Goal: Task Accomplishment & Management: Manage account settings

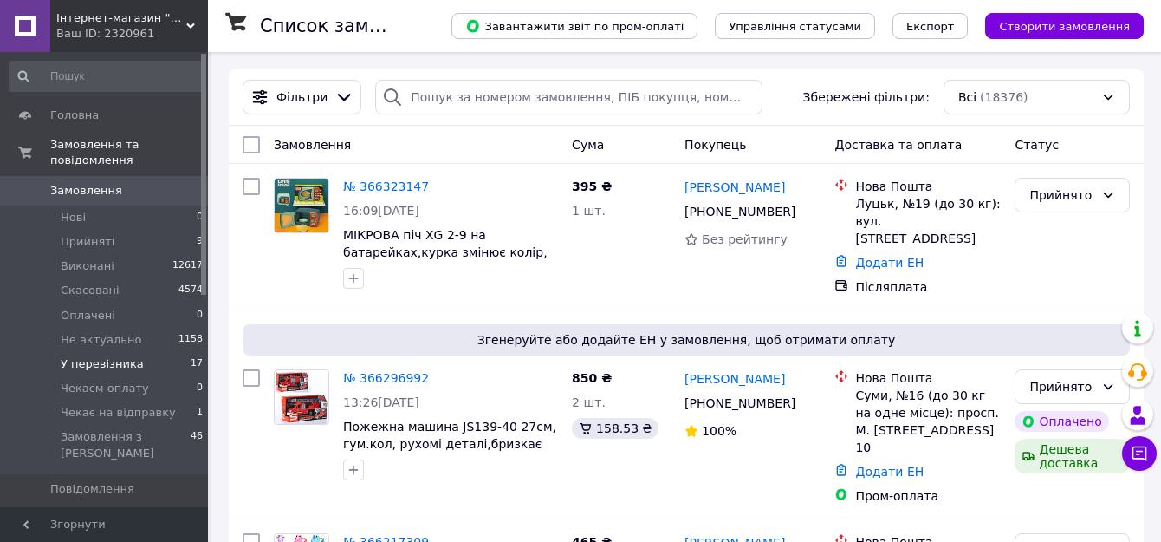
click at [111, 356] on span "У перевізника" at bounding box center [102, 364] width 83 height 16
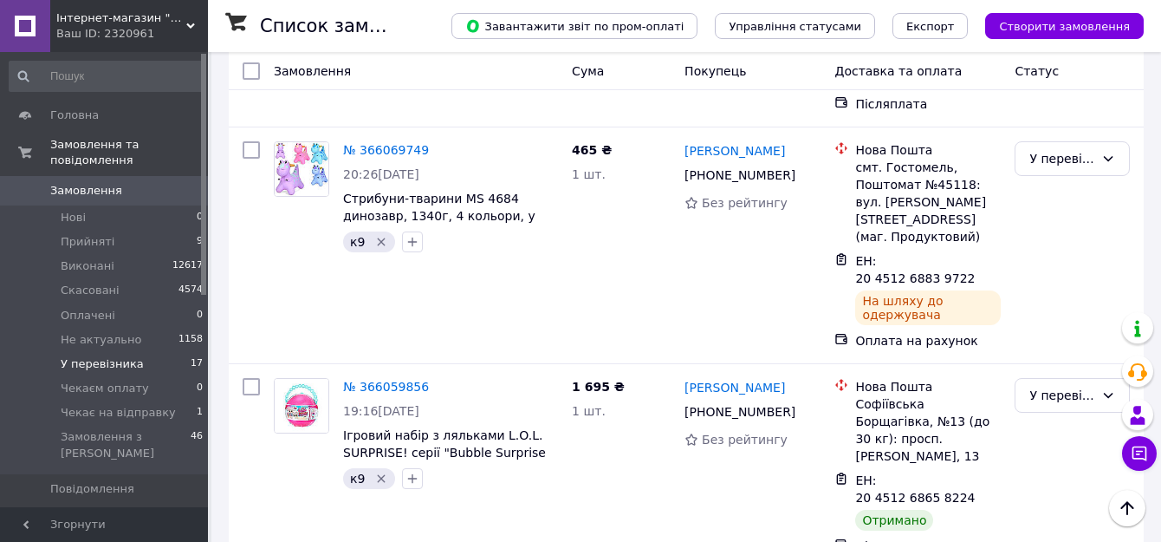
scroll to position [520, 0]
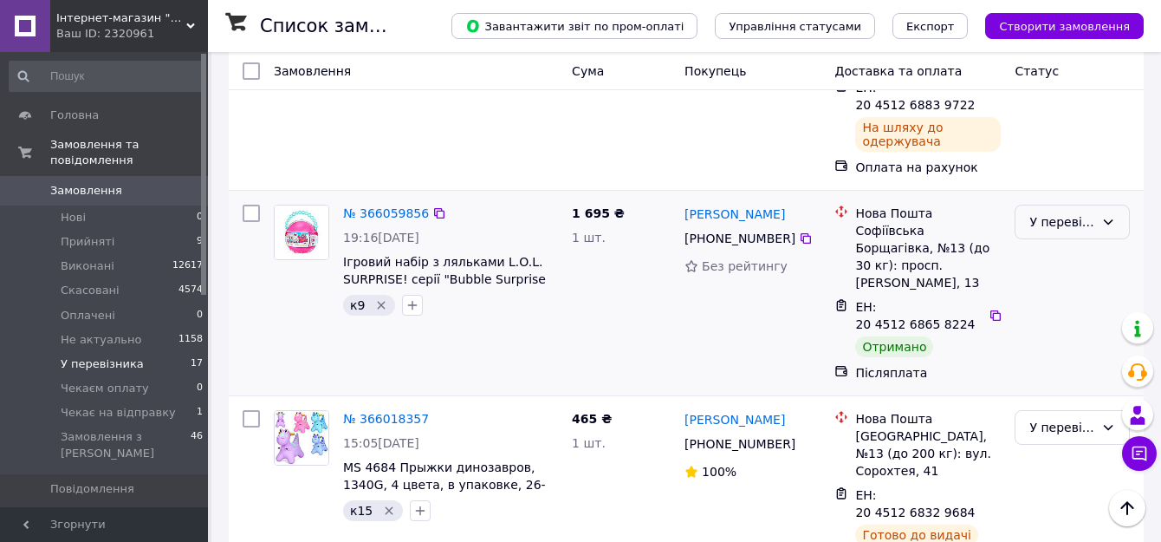
click at [1040, 212] on div "У перевізника" at bounding box center [1061, 221] width 65 height 19
click at [1038, 213] on li "Виконано" at bounding box center [1071, 220] width 113 height 31
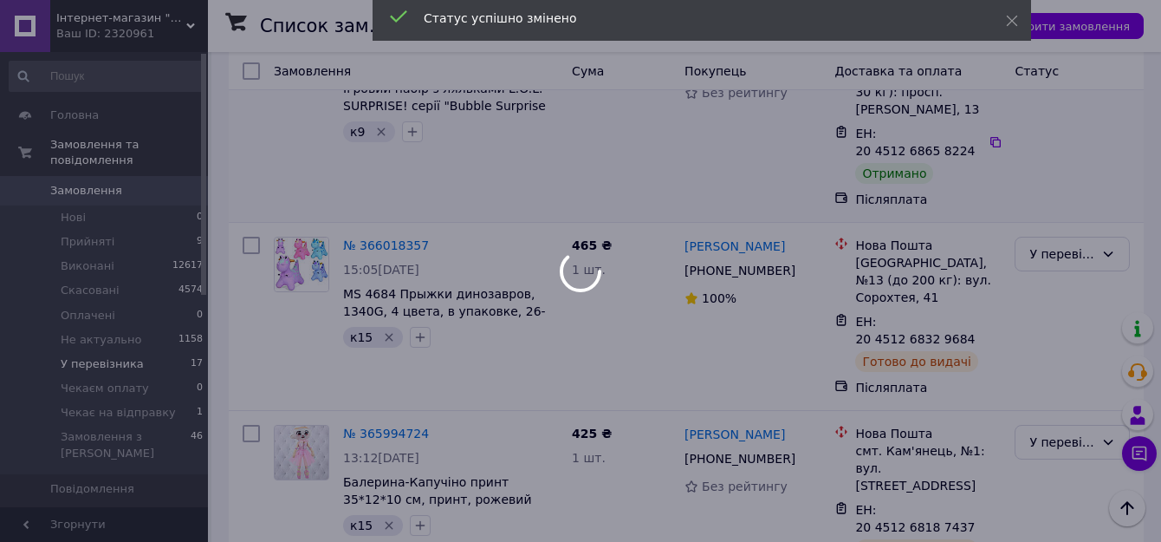
scroll to position [866, 0]
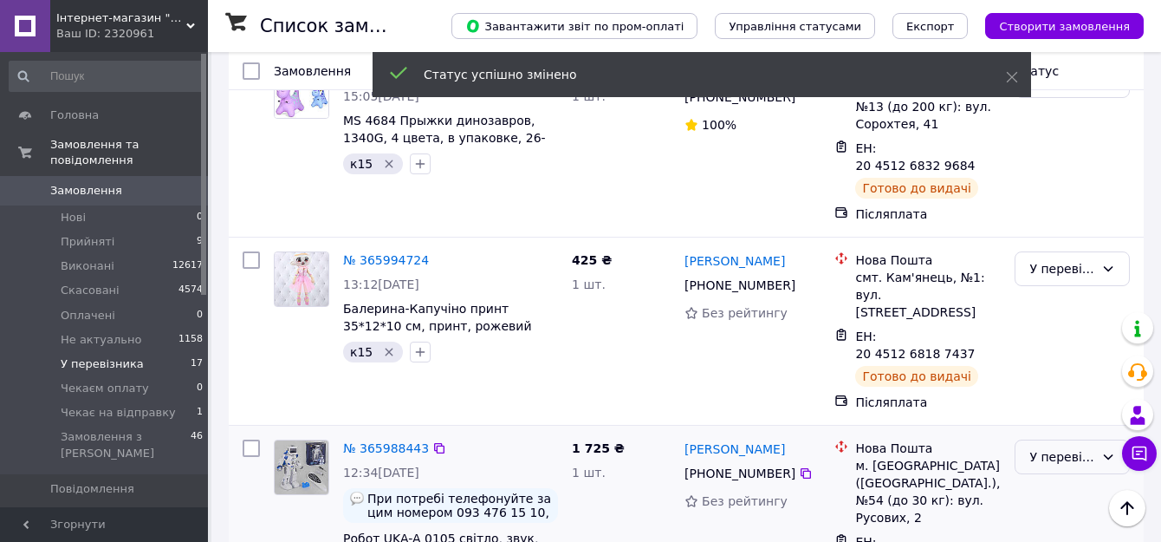
click at [1054, 447] on div "У перевізника" at bounding box center [1061, 456] width 65 height 19
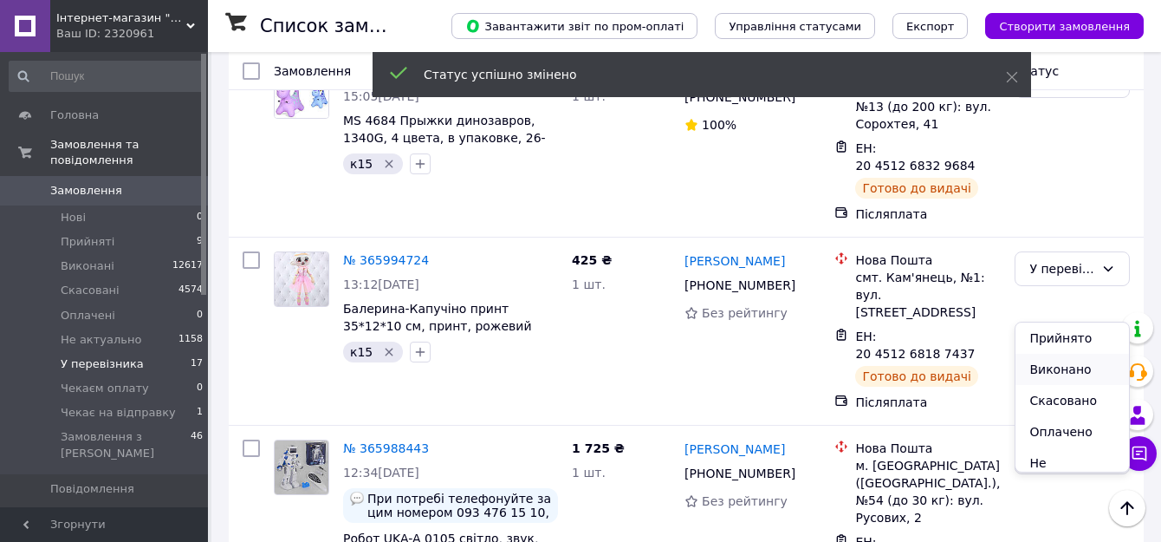
click at [1041, 364] on li "Виконано" at bounding box center [1071, 368] width 113 height 31
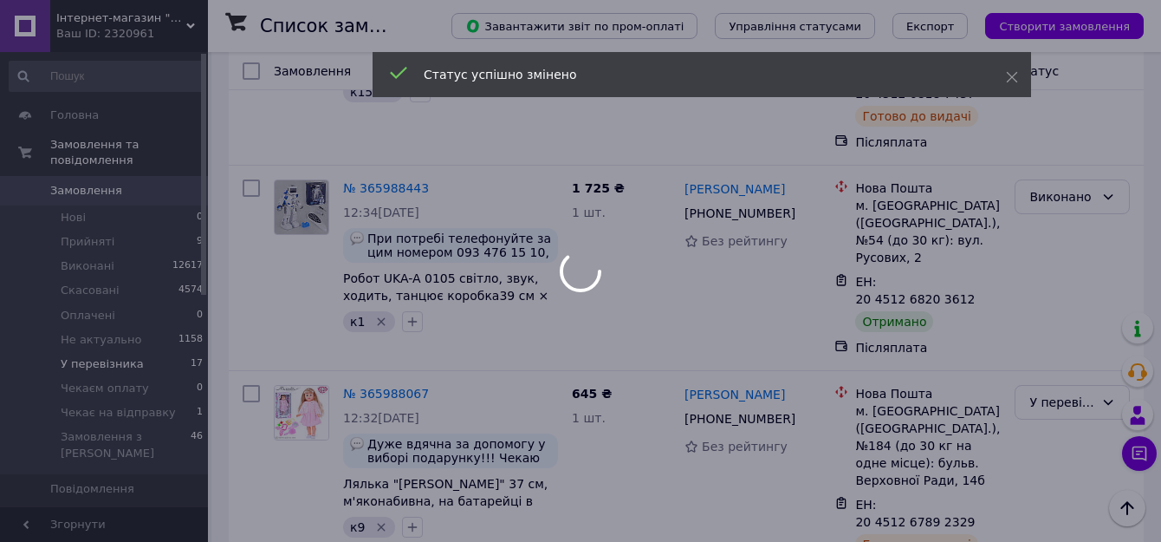
scroll to position [1213, 0]
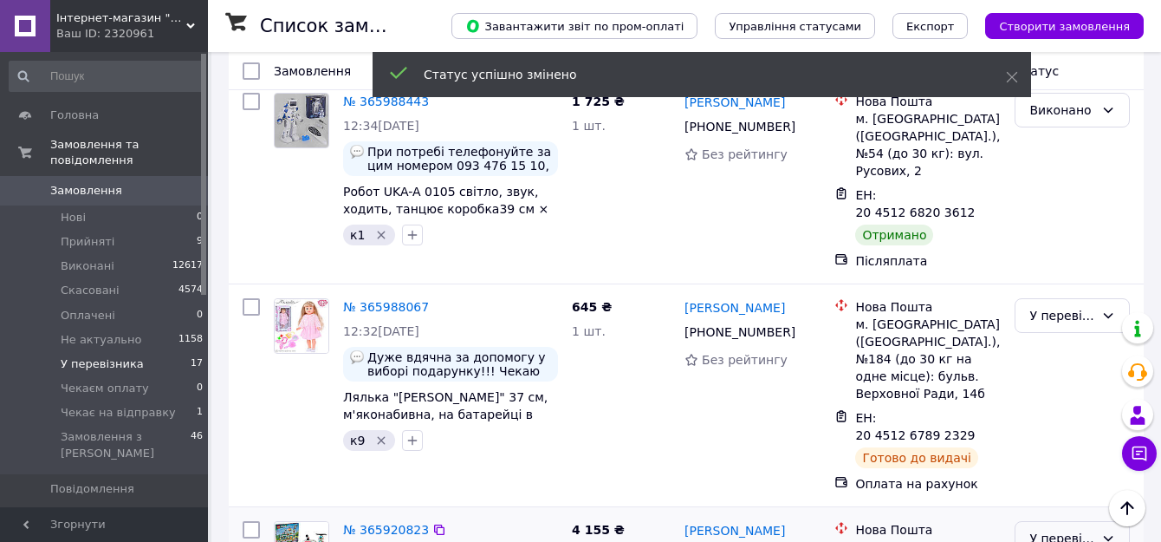
click at [1063, 529] on div "У перевізника" at bounding box center [1061, 538] width 65 height 19
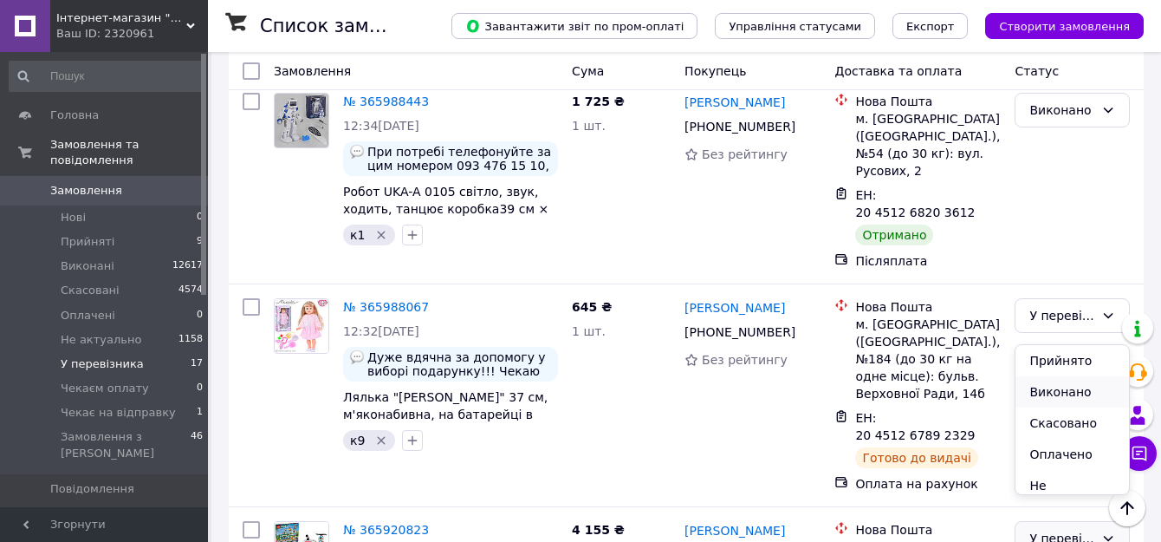
click at [1052, 391] on li "Виконано" at bounding box center [1071, 391] width 113 height 31
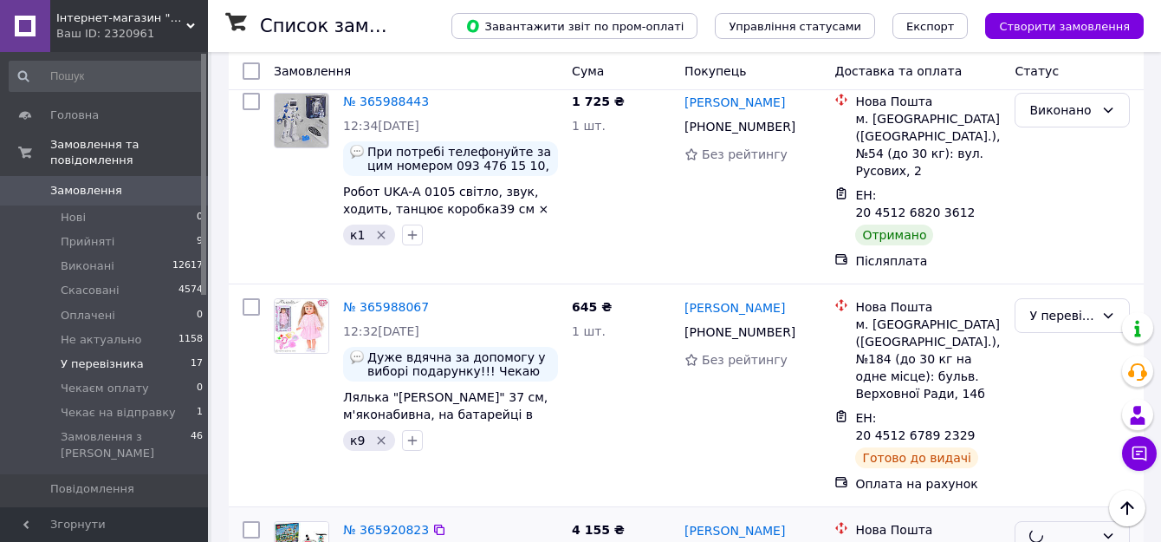
scroll to position [1386, 0]
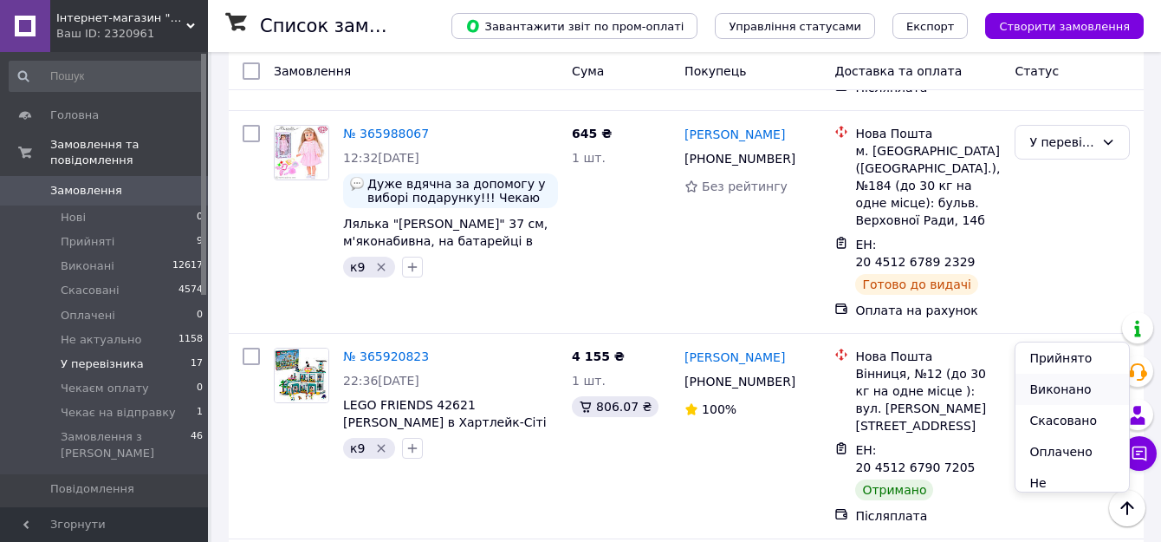
click at [1040, 386] on li "Виконано" at bounding box center [1071, 388] width 113 height 31
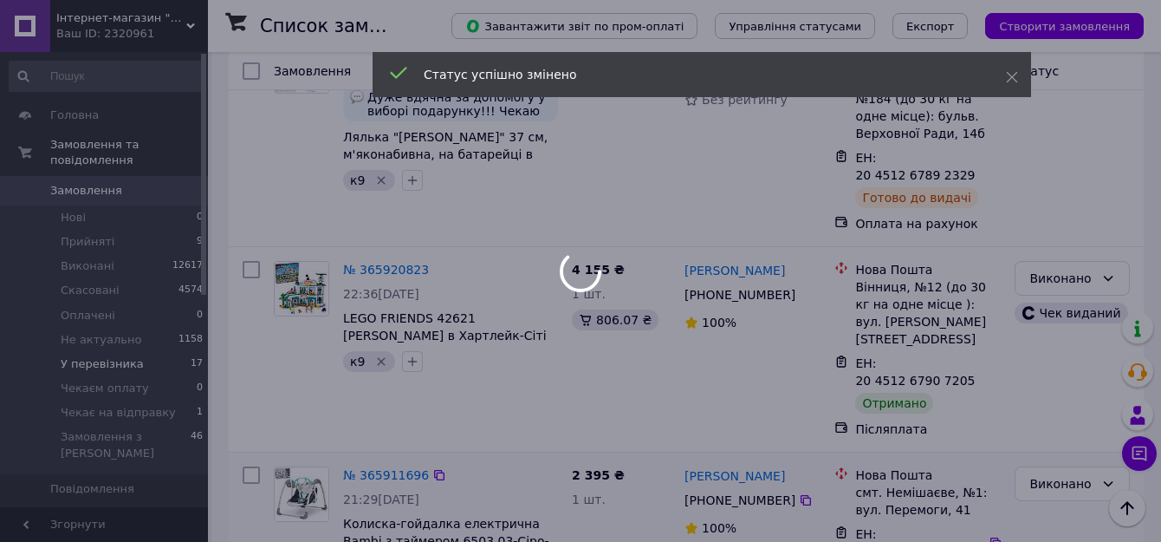
scroll to position [1560, 0]
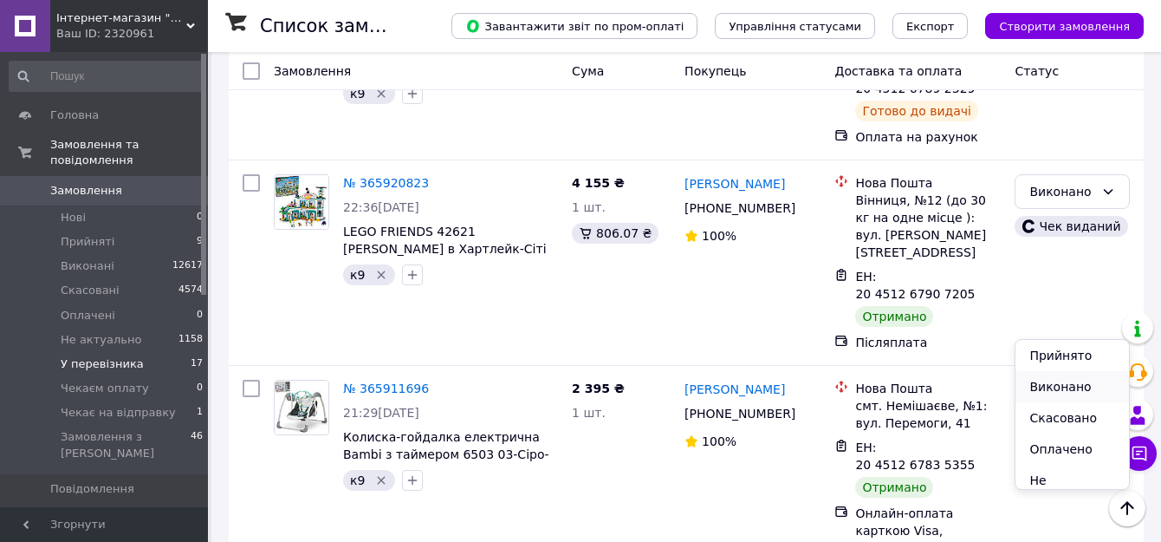
click at [1046, 384] on li "Виконано" at bounding box center [1071, 386] width 113 height 31
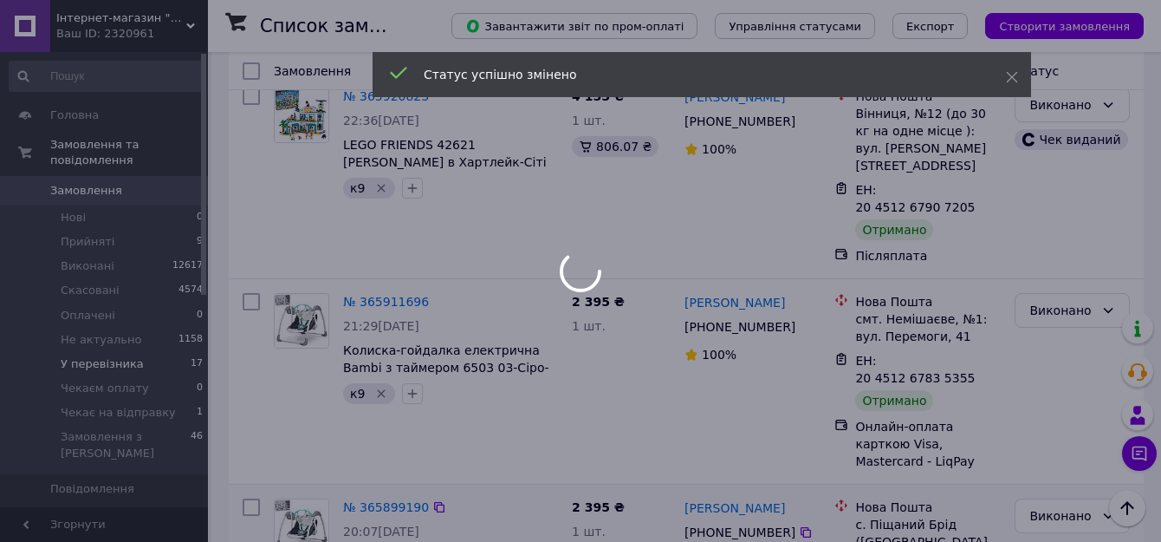
scroll to position [1733, 0]
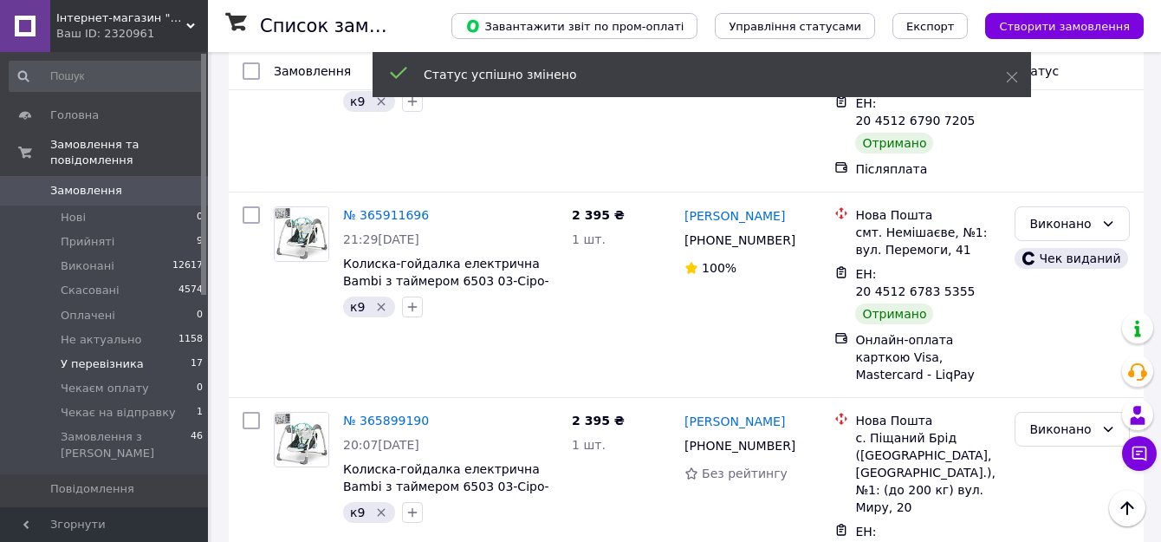
click at [1034, 416] on li "Виконано" at bounding box center [1071, 418] width 113 height 31
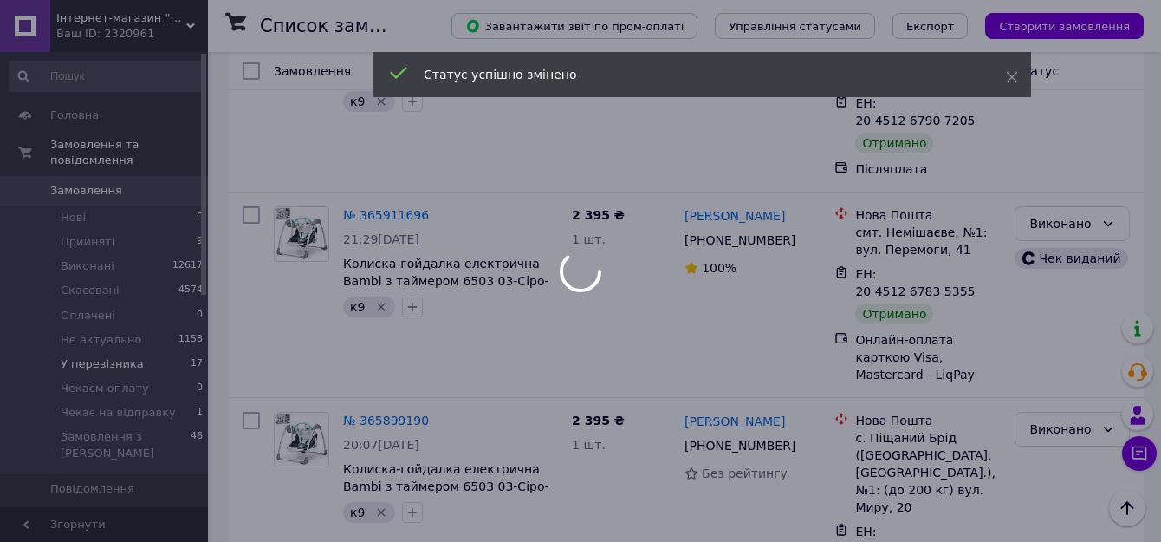
scroll to position [1906, 0]
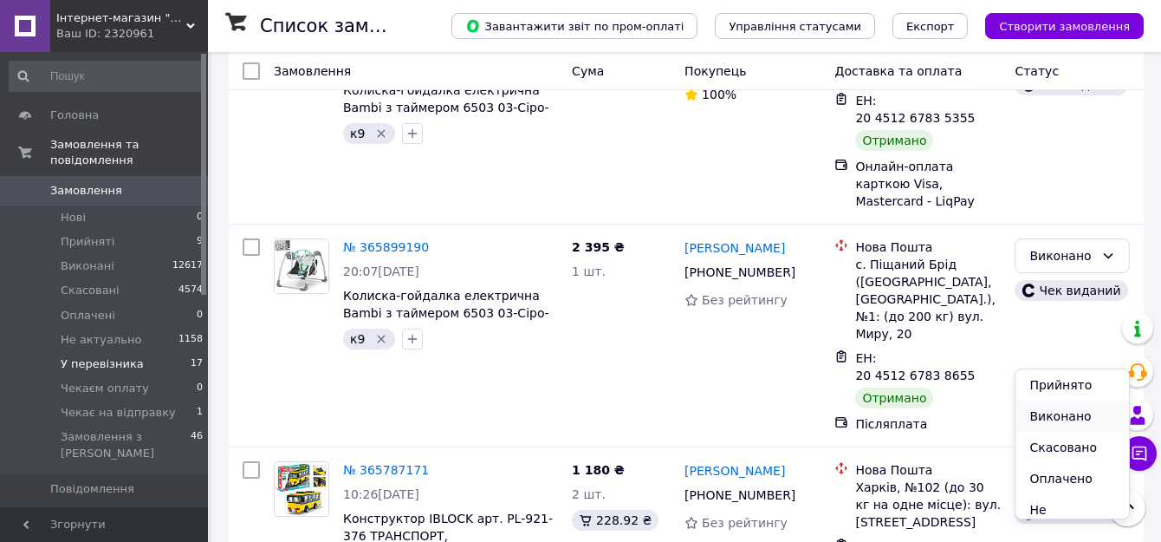
click at [1041, 406] on li "Виконано" at bounding box center [1071, 415] width 113 height 31
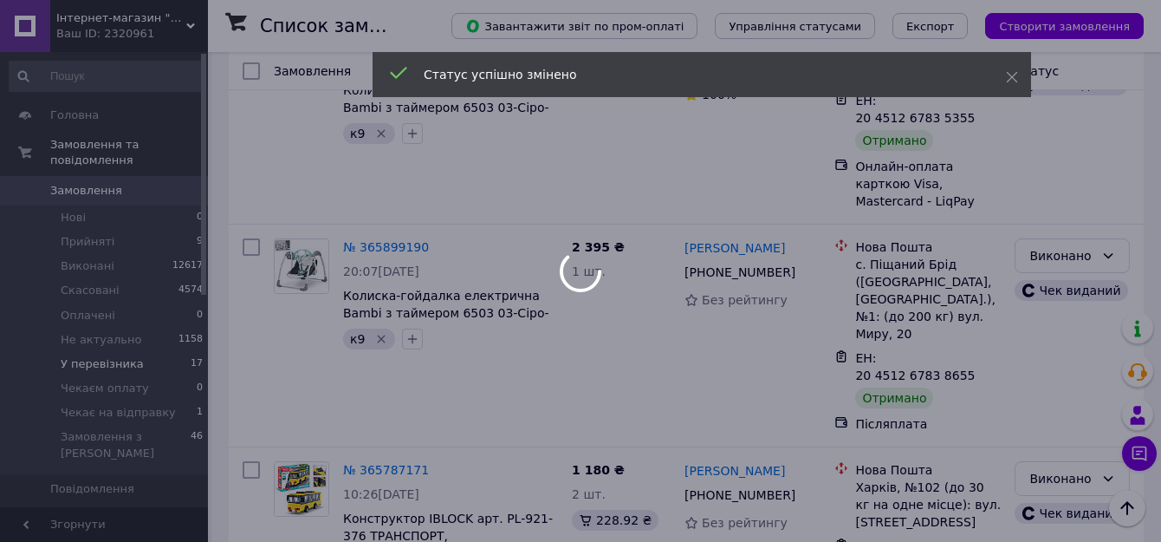
scroll to position [2079, 0]
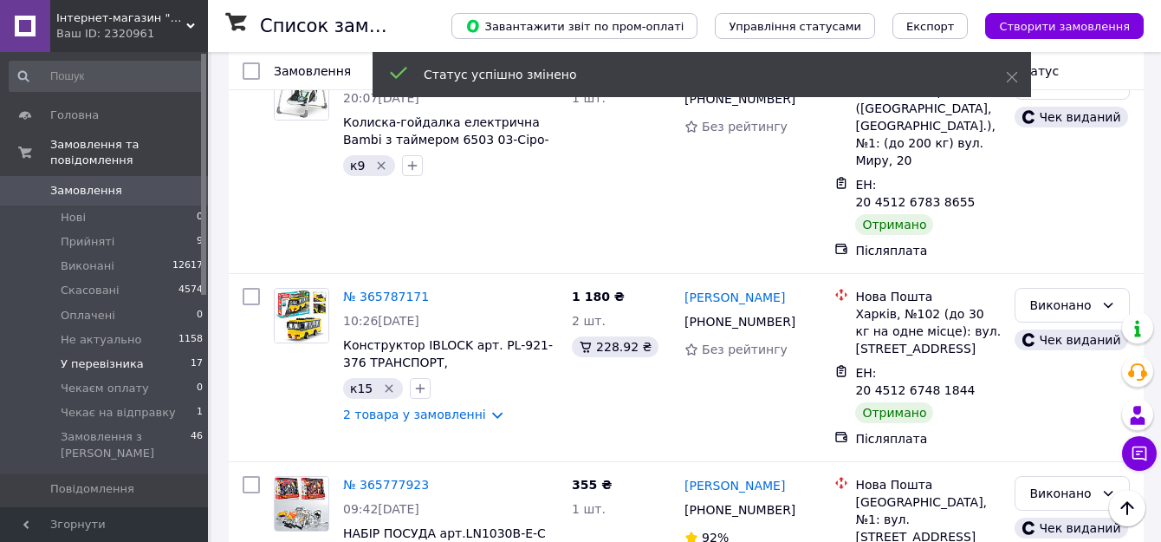
click at [1045, 398] on li "Виконано" at bounding box center [1071, 395] width 113 height 31
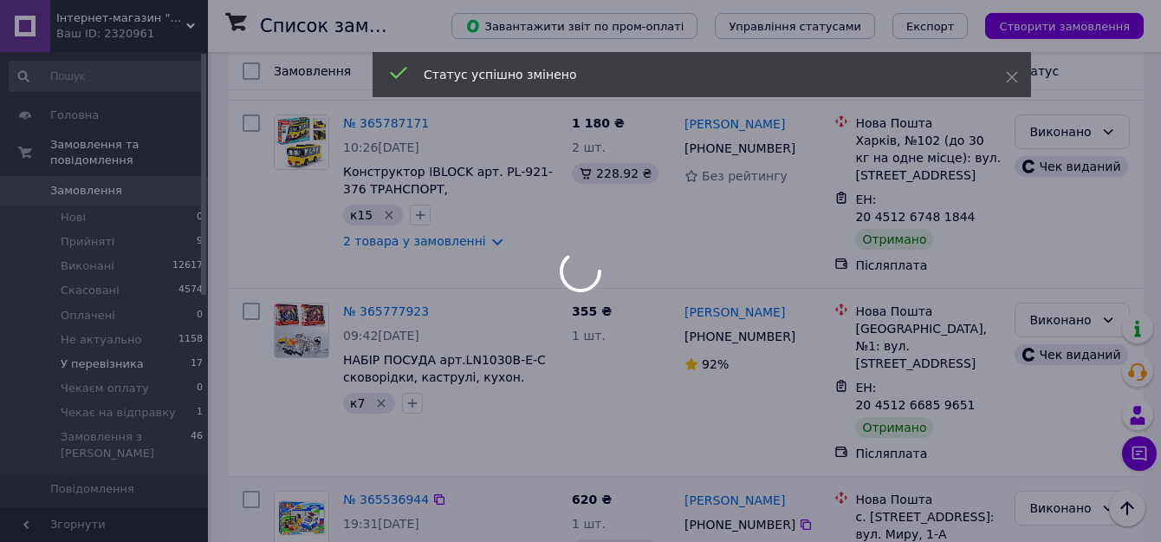
scroll to position [2339, 0]
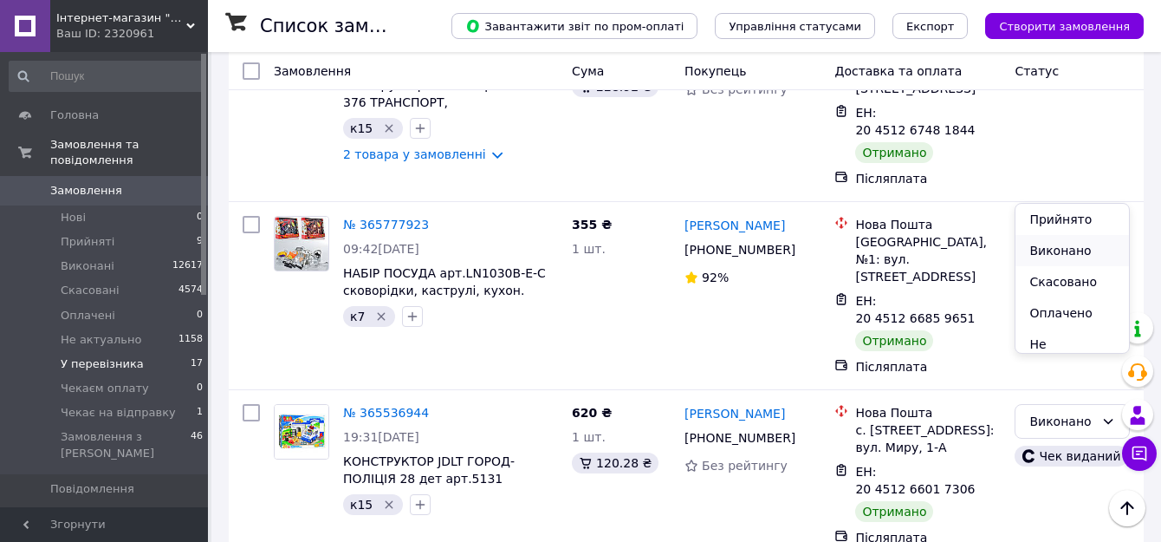
click at [1048, 245] on li "Виконано" at bounding box center [1071, 250] width 113 height 31
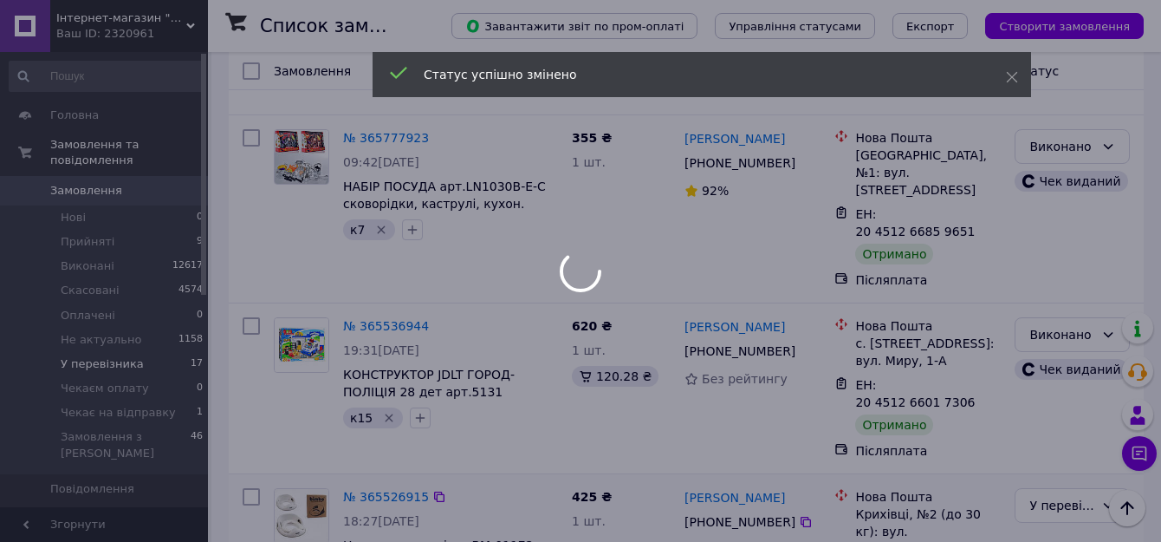
scroll to position [2599, 0]
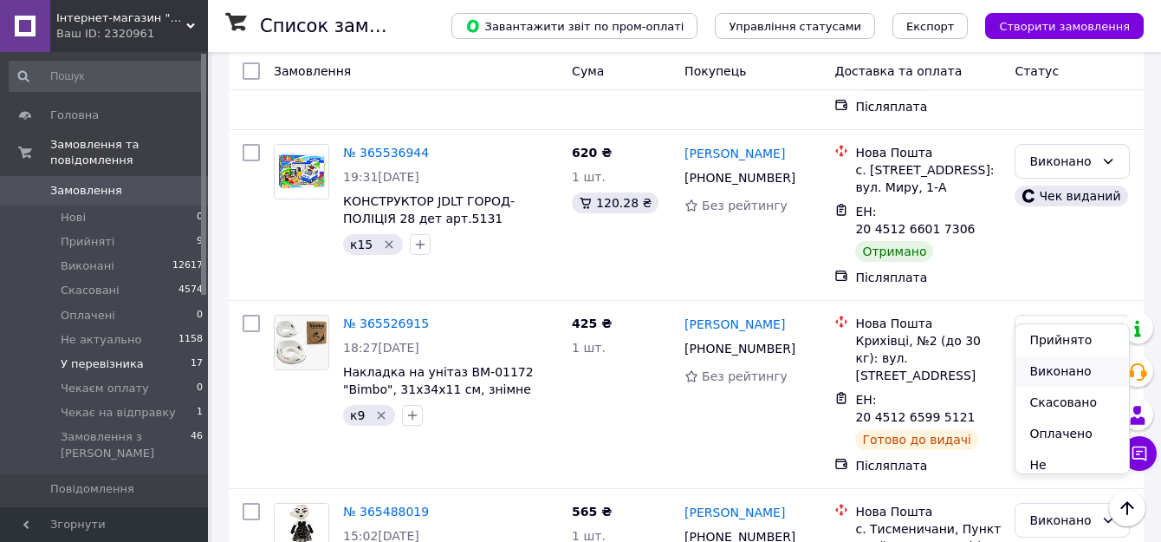
click at [1054, 367] on li "Виконано" at bounding box center [1071, 370] width 113 height 31
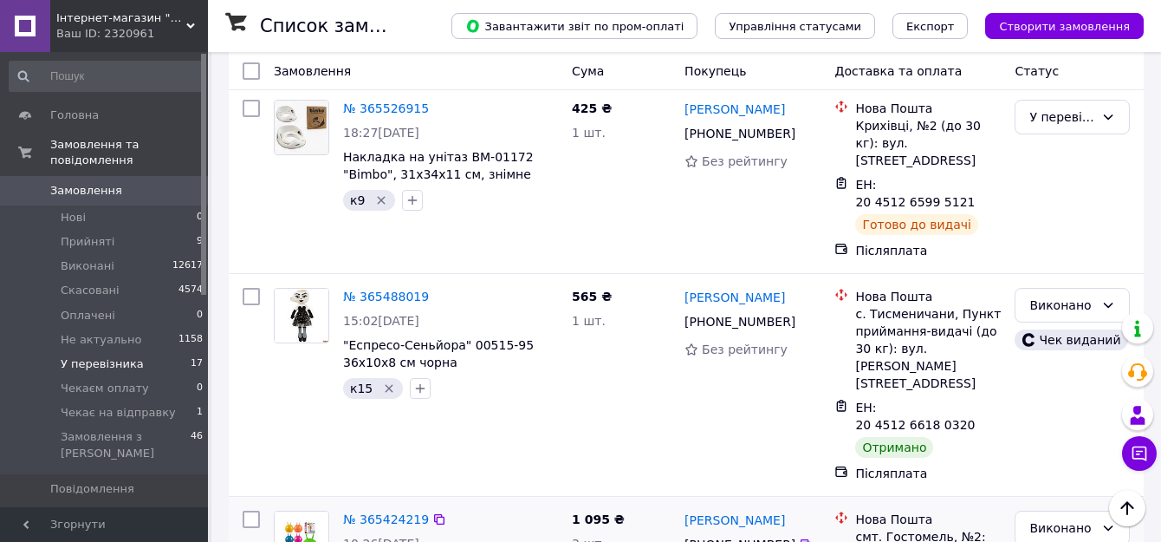
scroll to position [1373, 0]
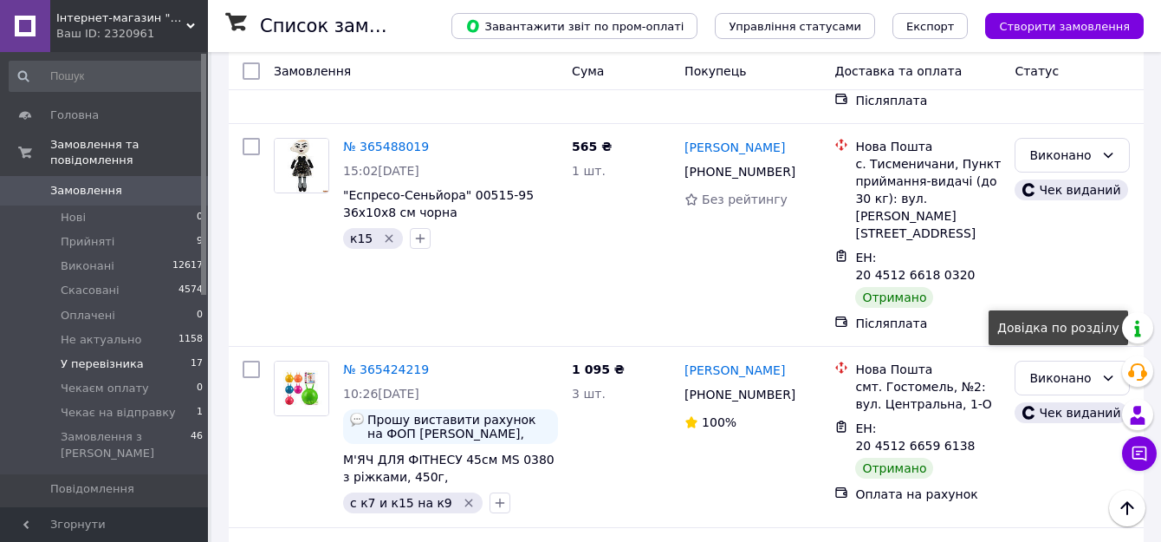
click at [1046, 336] on div "Довідка по розділу" at bounding box center [1058, 327] width 139 height 35
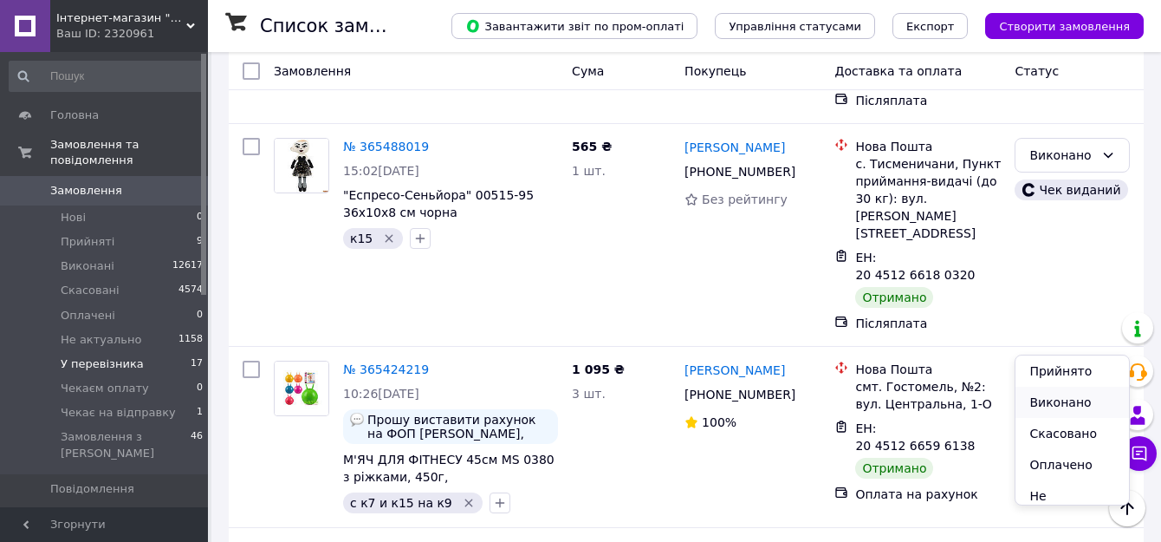
click at [1060, 398] on li "Виконано" at bounding box center [1071, 401] width 113 height 31
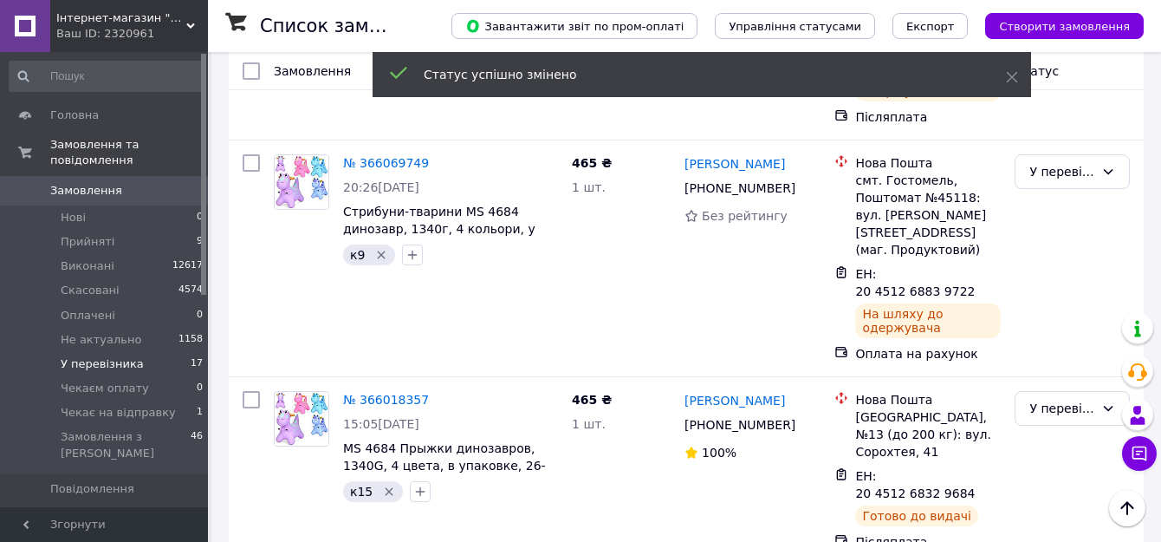
scroll to position [0, 0]
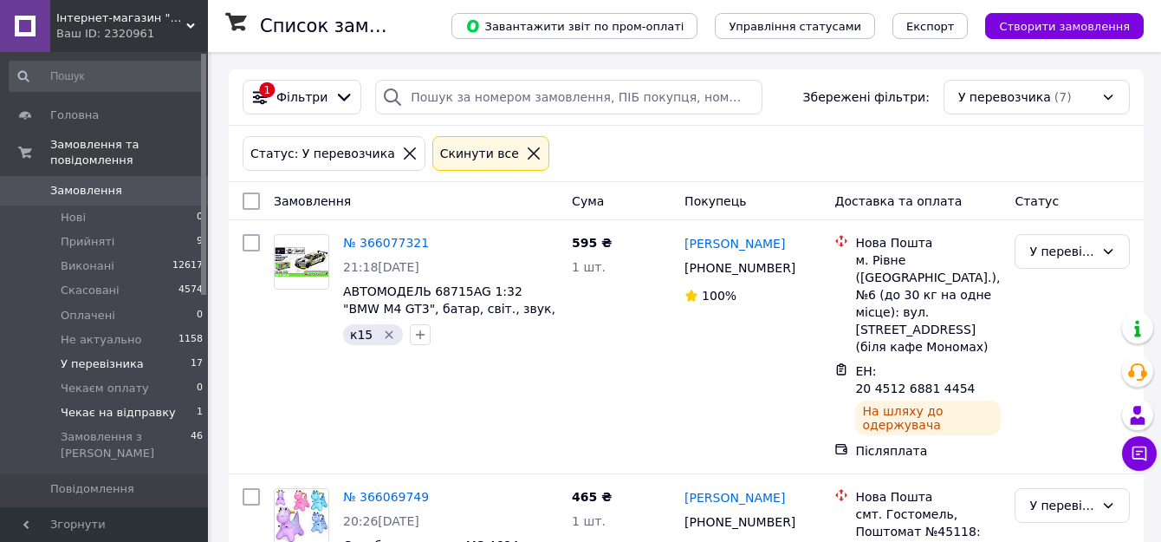
click at [109, 405] on span "Чекає на відправку" at bounding box center [118, 413] width 115 height 16
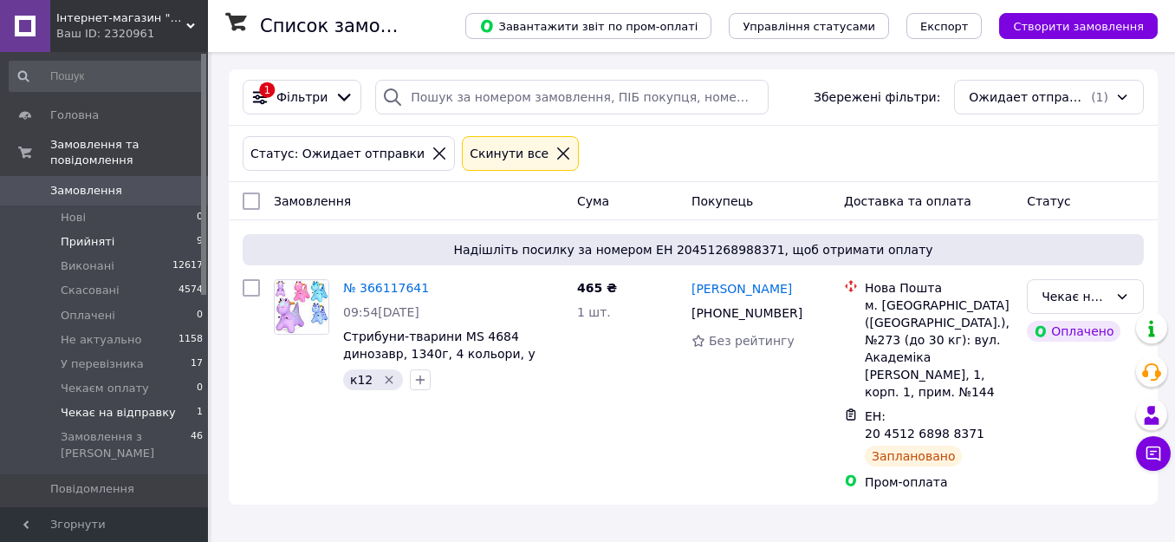
click at [87, 234] on span "Прийняті" at bounding box center [88, 242] width 54 height 16
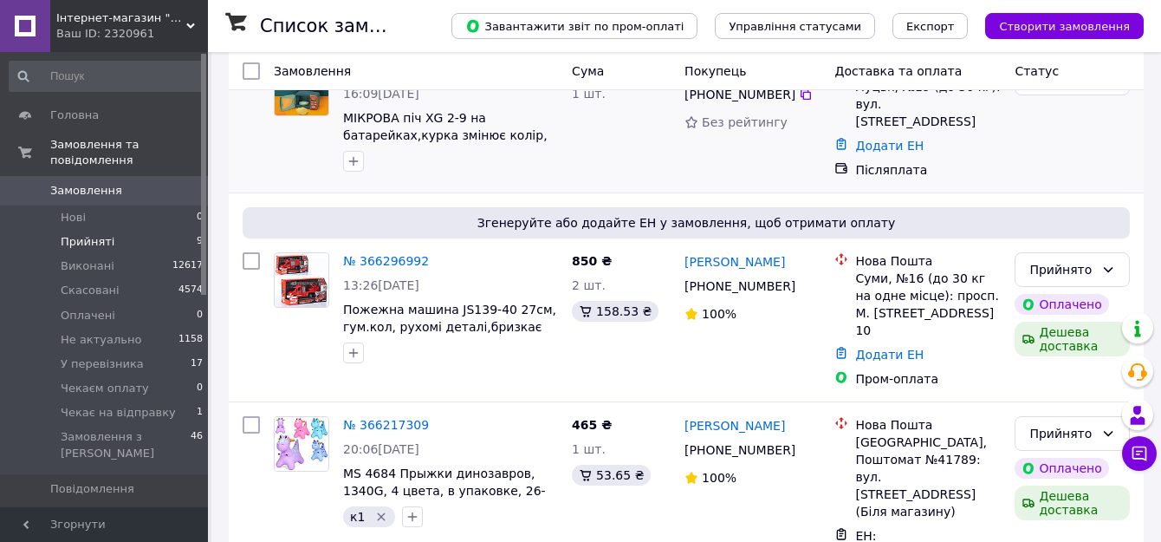
scroll to position [347, 0]
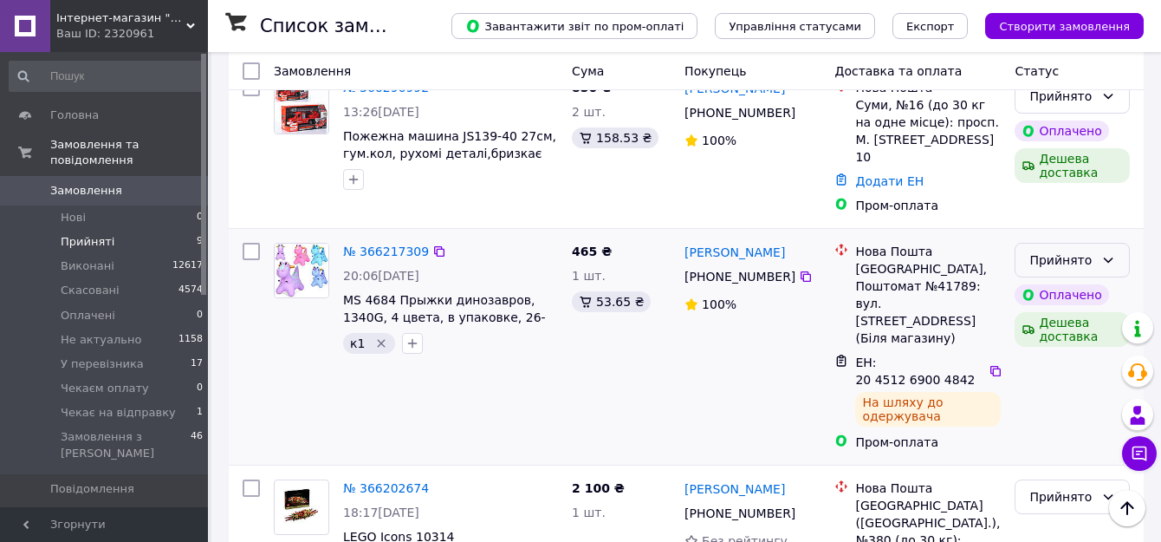
click at [1077, 250] on div "Прийнято" at bounding box center [1061, 259] width 65 height 19
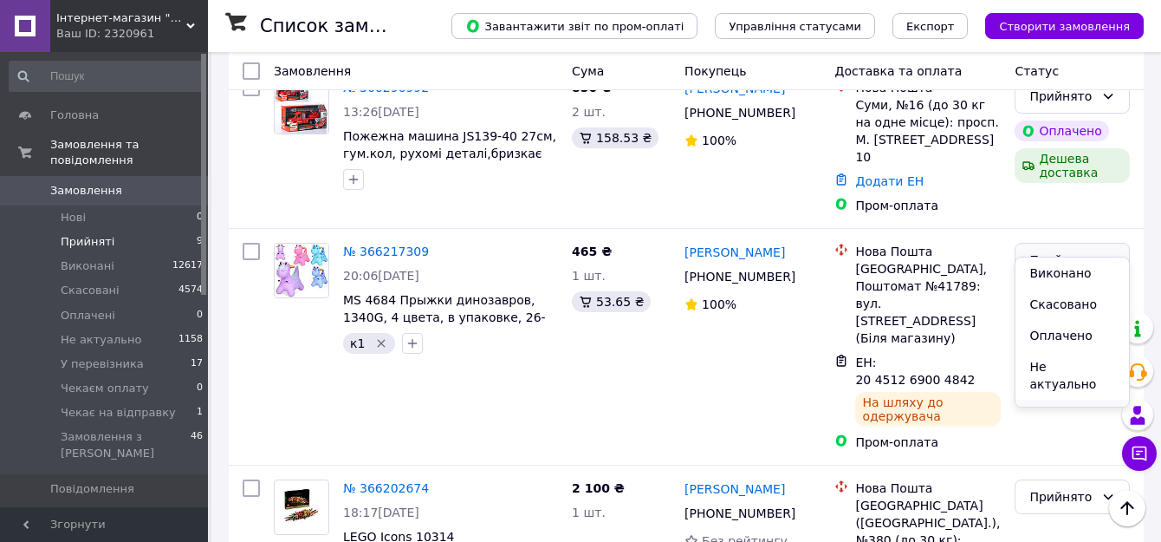
click at [1067, 399] on li "У перевізника" at bounding box center [1071, 423] width 113 height 49
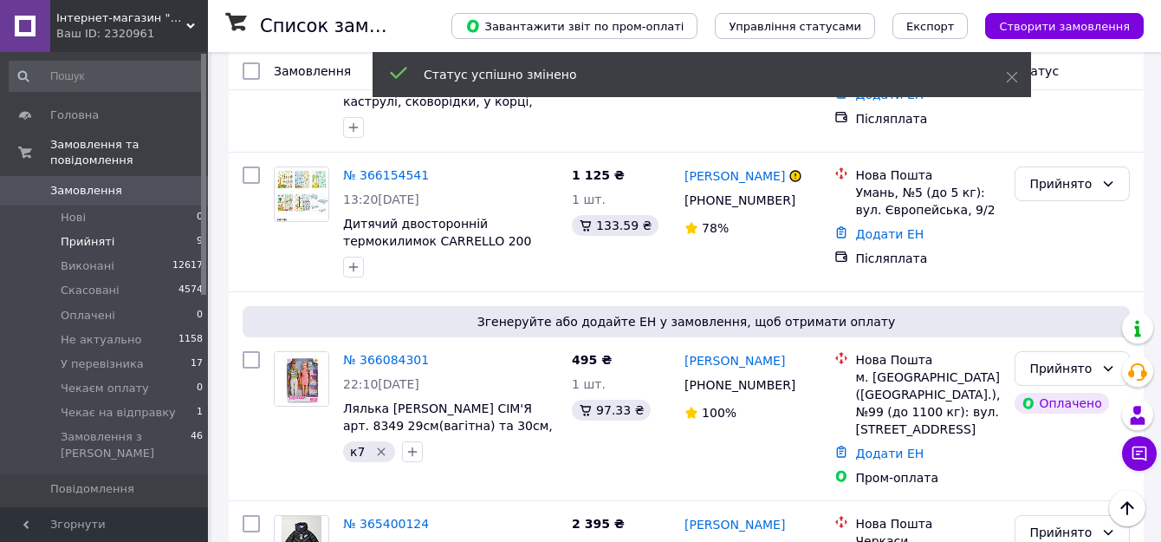
scroll to position [1131, 0]
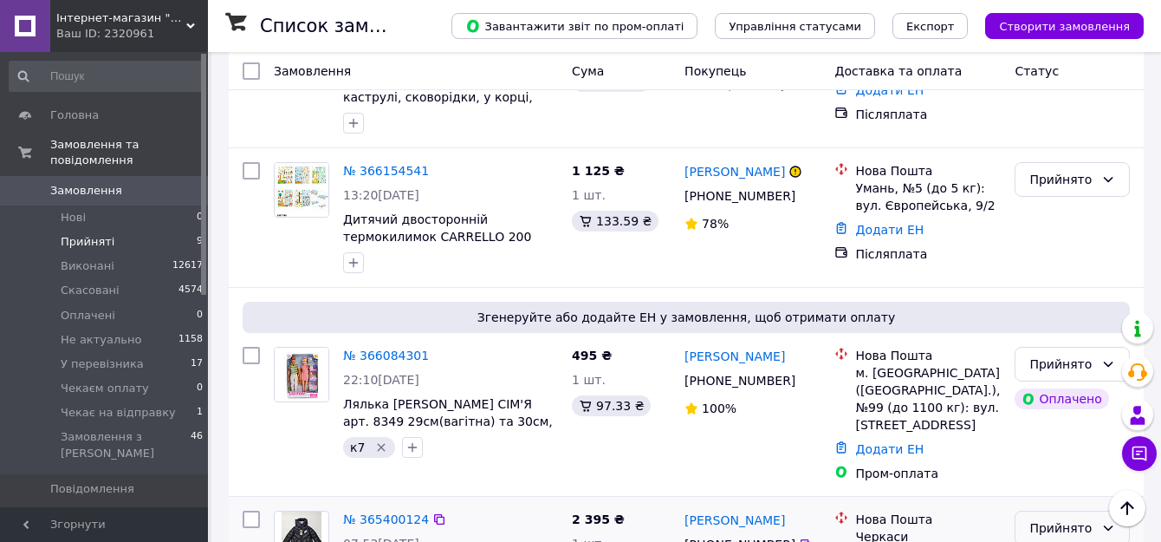
click at [1068, 518] on div "Прийнято" at bounding box center [1061, 527] width 65 height 19
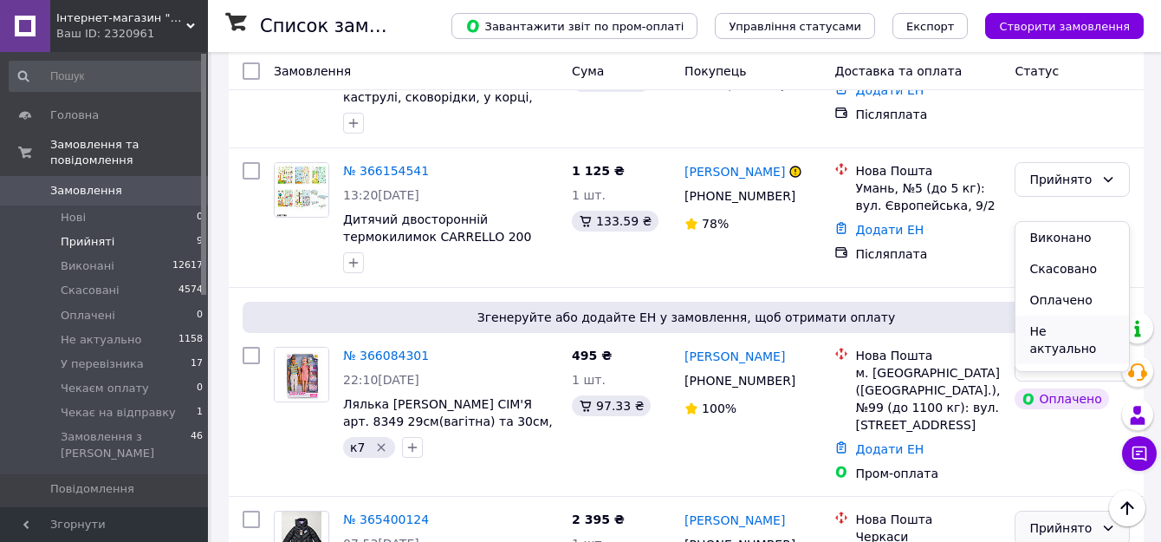
click at [1063, 328] on li "Не актуально" at bounding box center [1071, 339] width 113 height 49
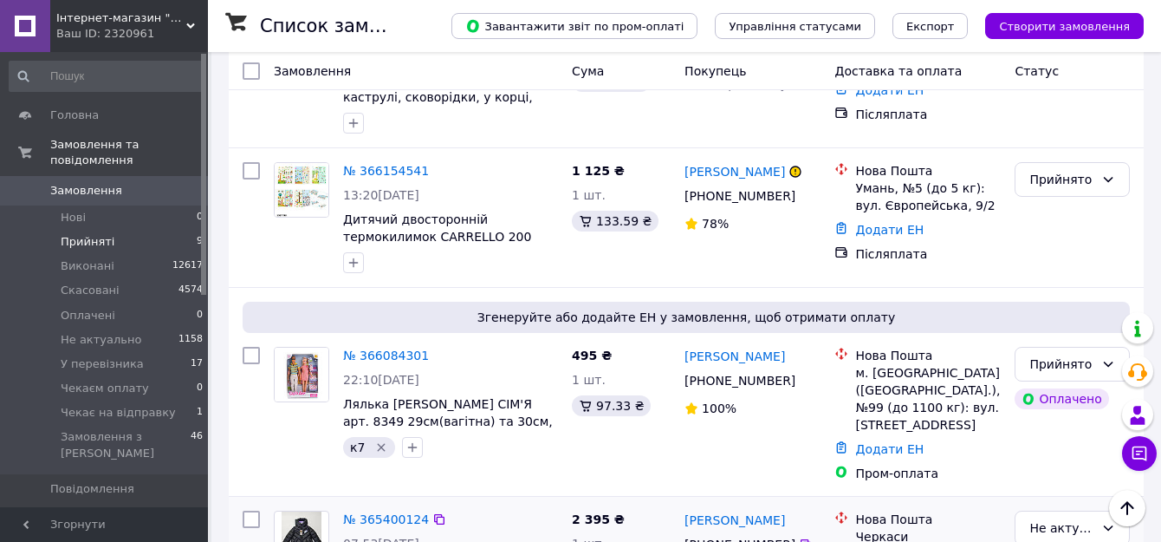
scroll to position [957, 0]
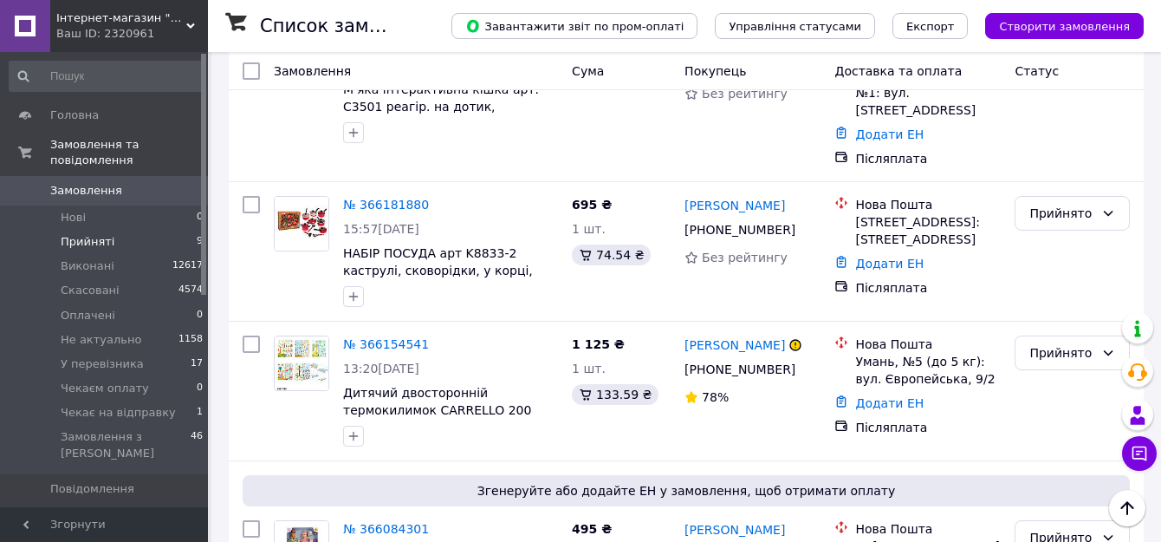
click at [87, 183] on span "Замовлення" at bounding box center [86, 191] width 72 height 16
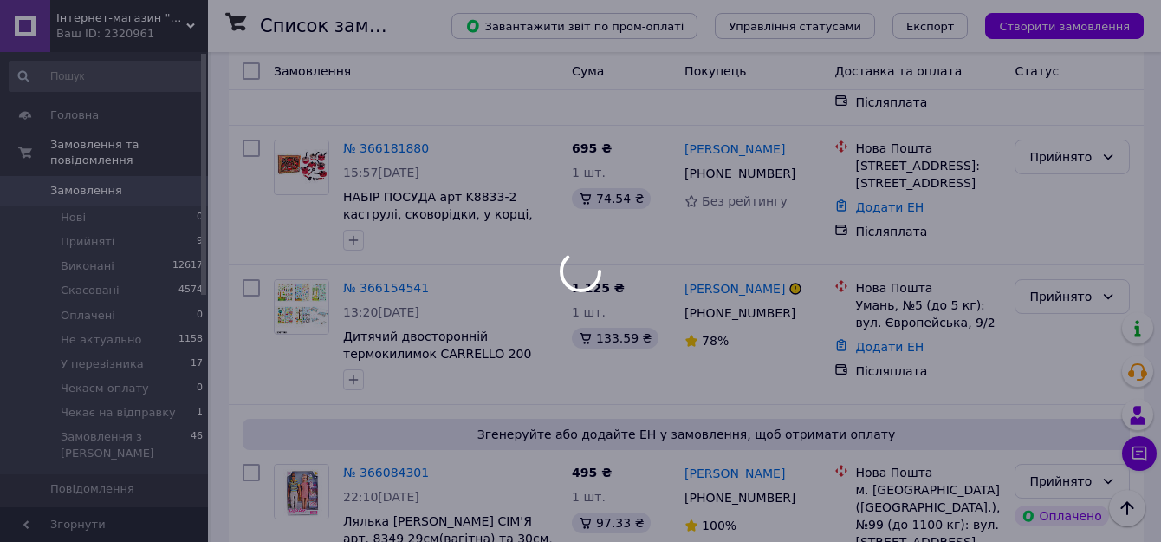
scroll to position [901, 0]
